Goal: Find specific page/section: Find specific page/section

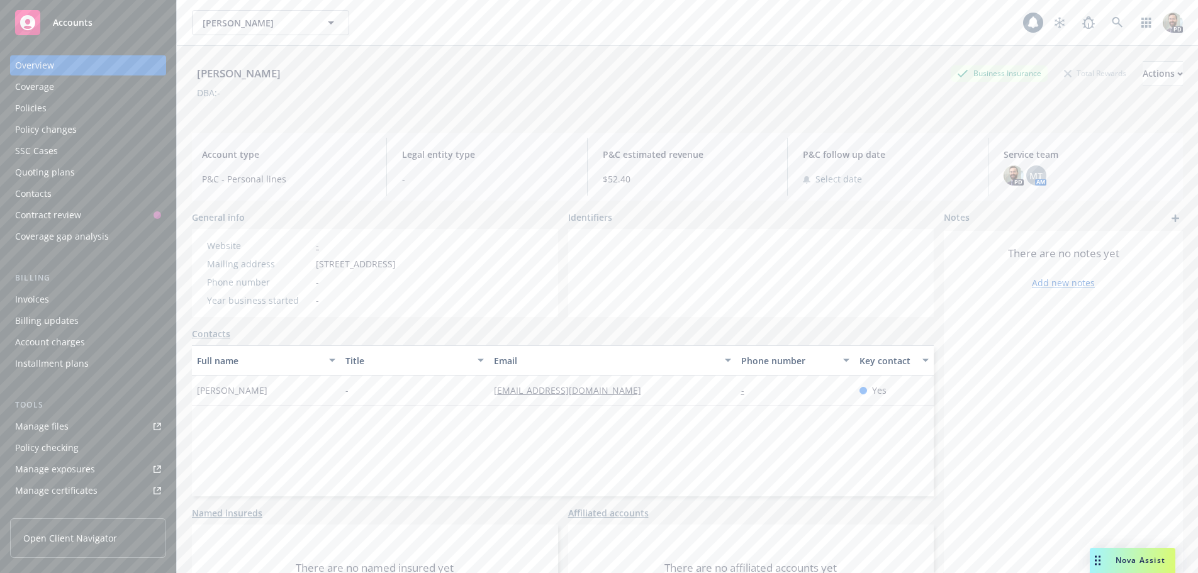
click at [52, 106] on div "Policies" at bounding box center [88, 108] width 146 height 20
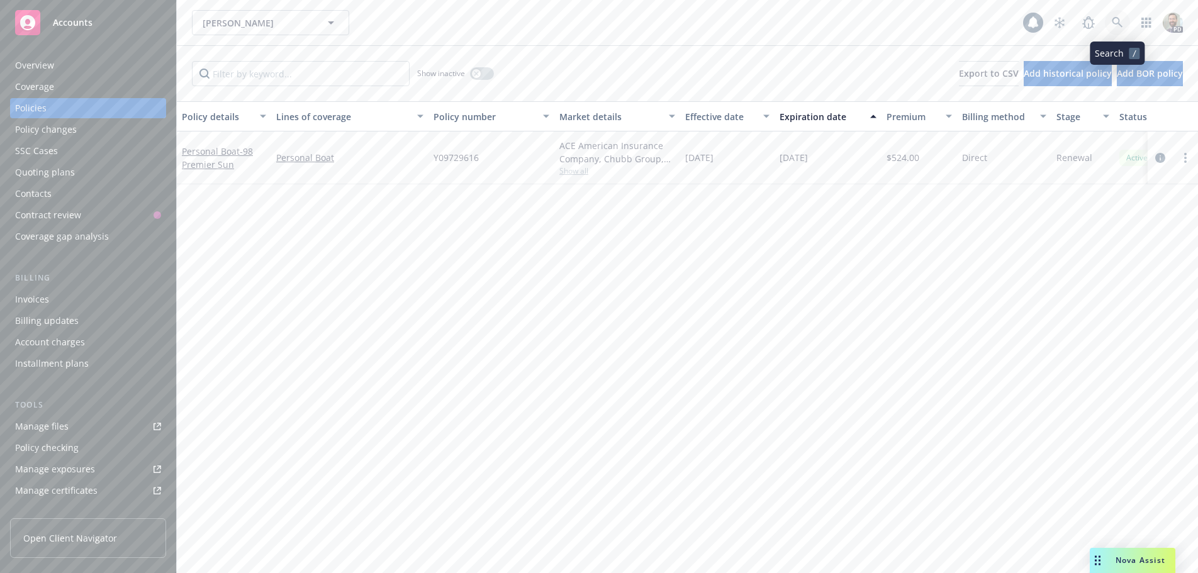
click at [1117, 23] on icon at bounding box center [1117, 22] width 11 height 11
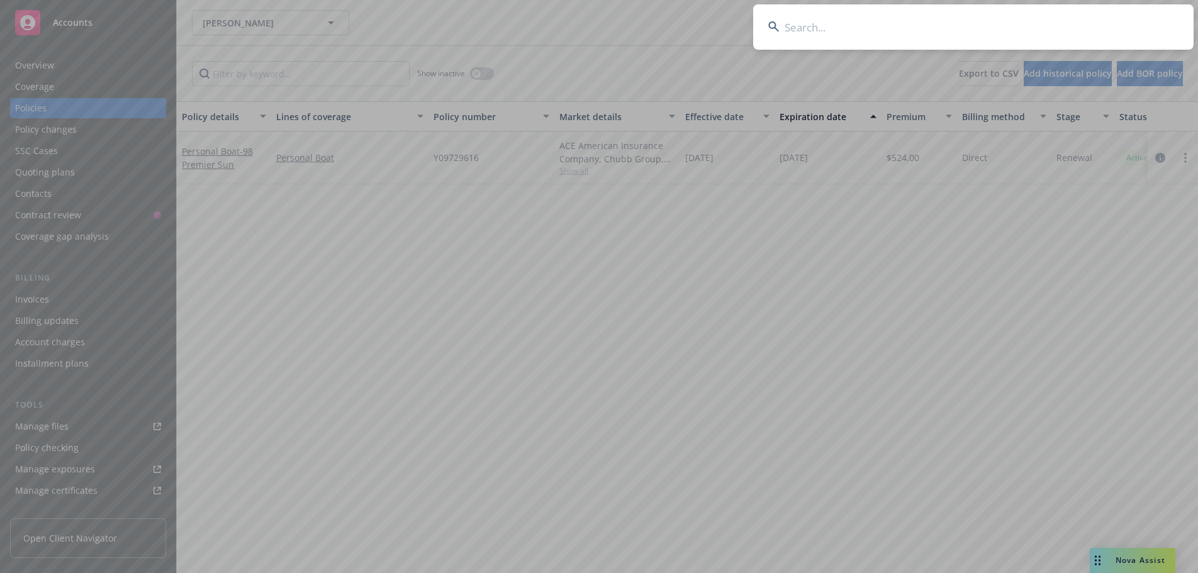
click at [961, 26] on input at bounding box center [973, 26] width 440 height 45
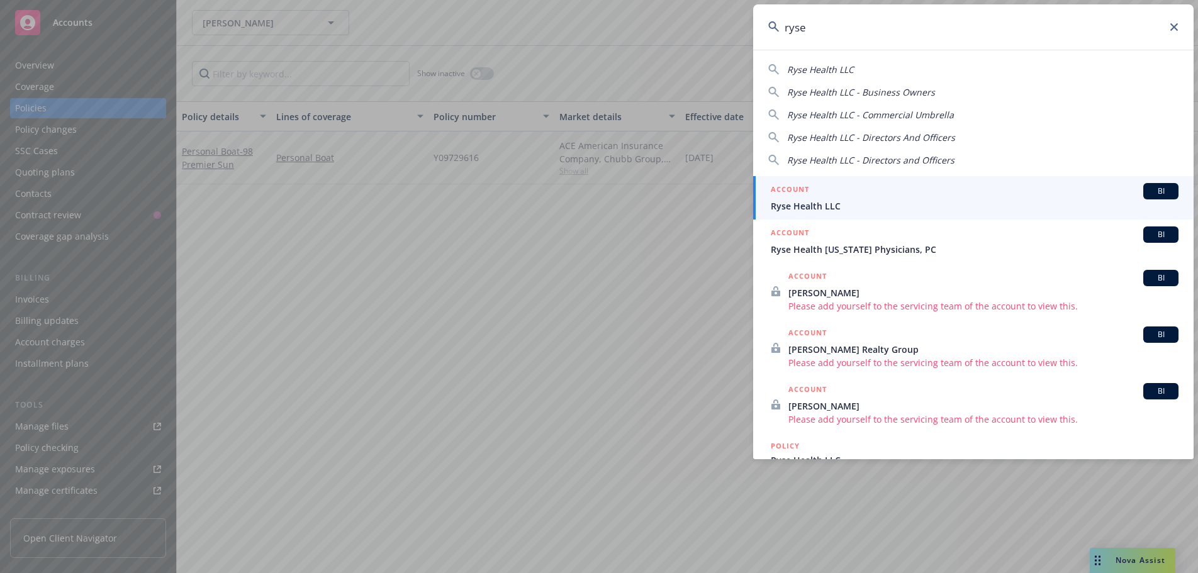
type input "ryse"
click at [834, 208] on span "Ryse Health LLC" at bounding box center [975, 205] width 408 height 13
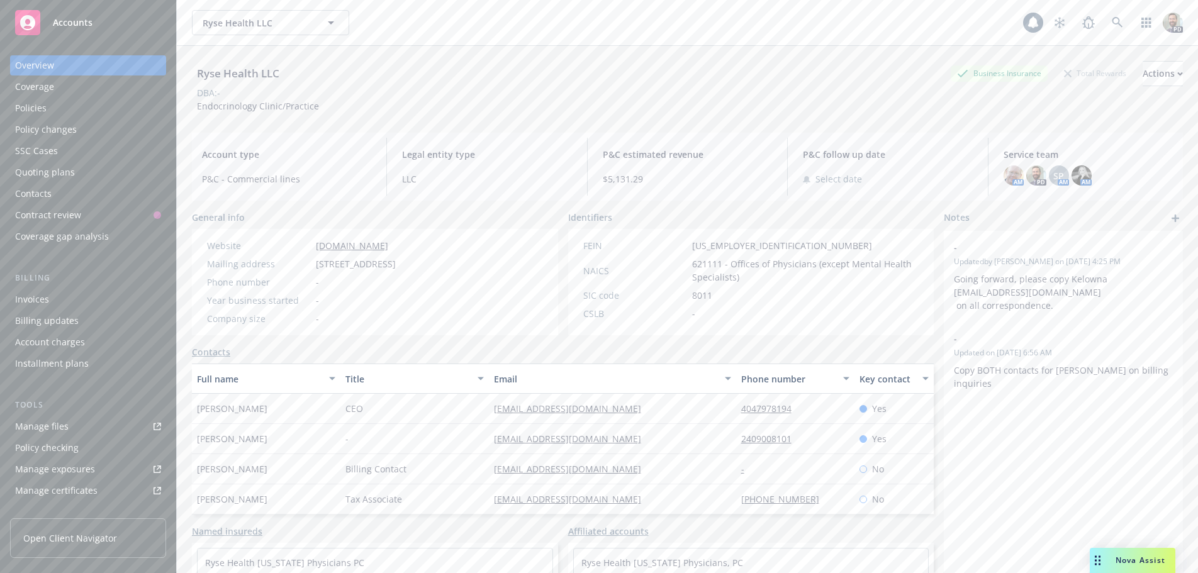
click at [564, 79] on div "Ryse Health LLC Business Insurance Total Rewards Actions" at bounding box center [687, 73] width 991 height 25
